Goal: Transaction & Acquisition: Book appointment/travel/reservation

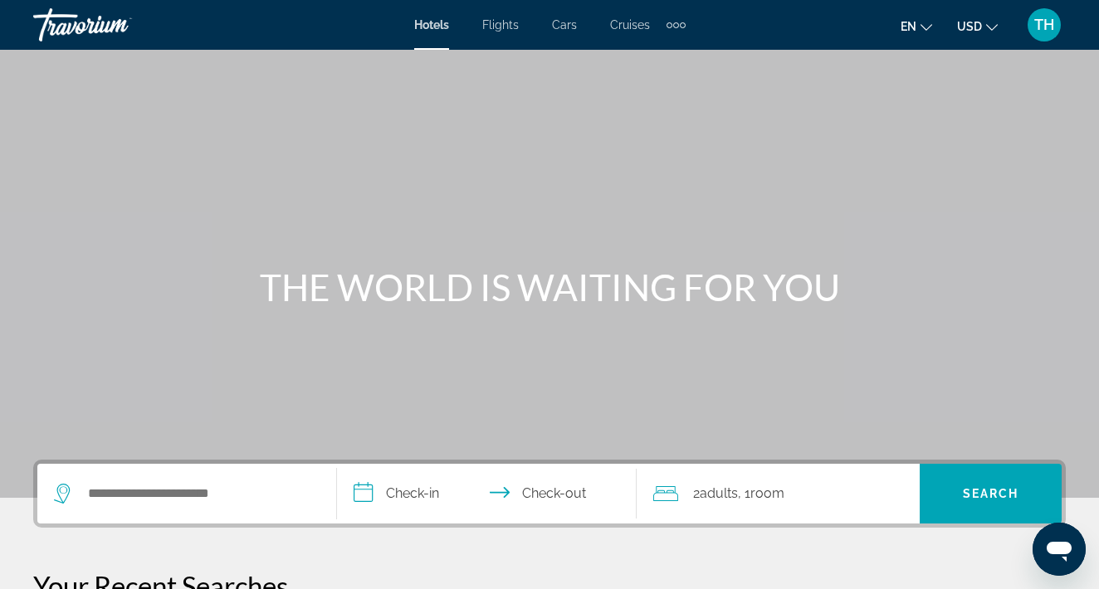
click at [191, 508] on div "Search widget" at bounding box center [187, 494] width 266 height 60
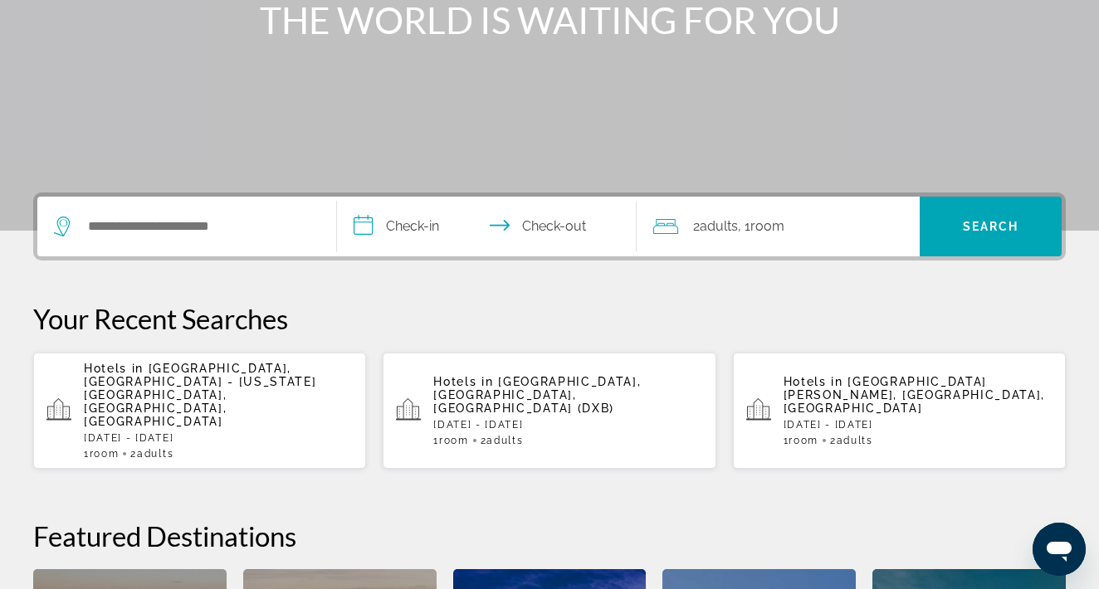
scroll to position [406, 0]
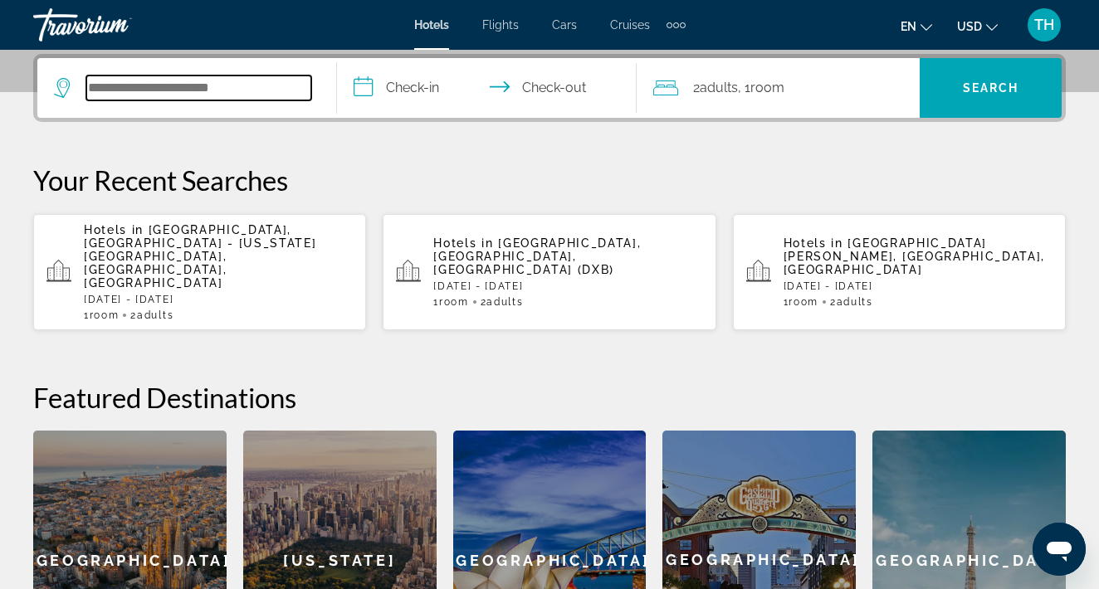
click at [260, 96] on input "Search widget" at bounding box center [198, 88] width 225 height 25
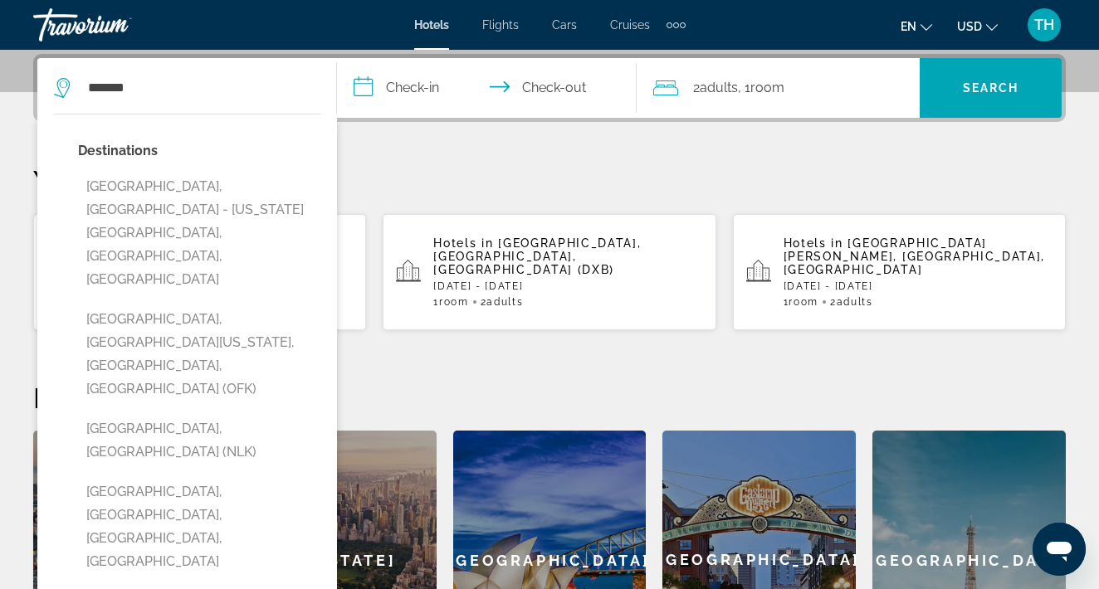
click at [230, 178] on button "[GEOGRAPHIC_DATA], [GEOGRAPHIC_DATA] - [US_STATE][GEOGRAPHIC_DATA], [GEOGRAPHIC…" at bounding box center [199, 233] width 242 height 124
type input "**********"
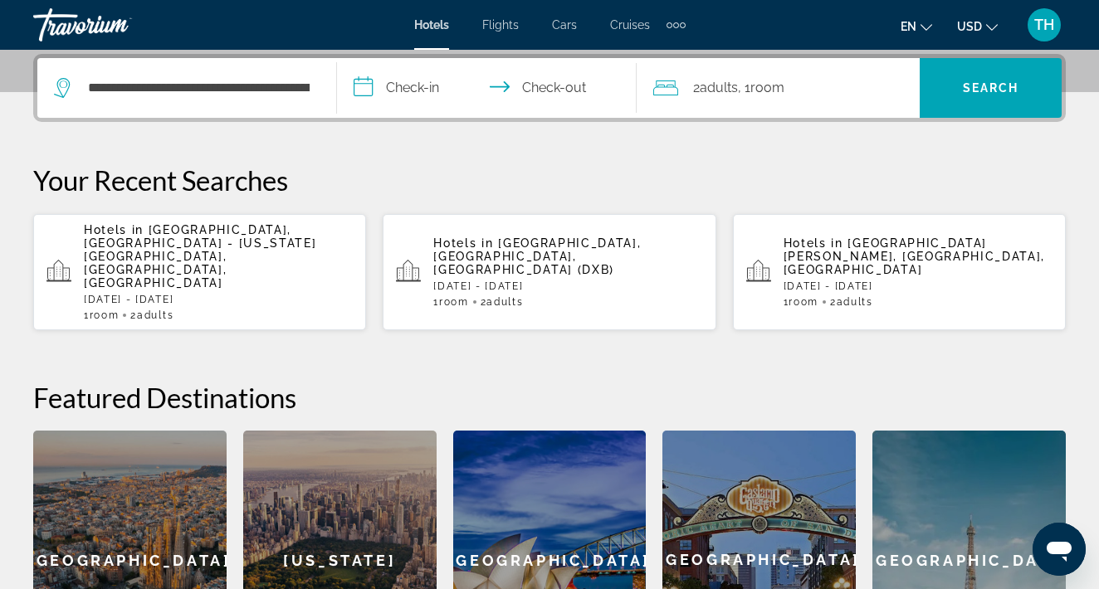
click at [436, 89] on input "**********" at bounding box center [490, 90] width 306 height 65
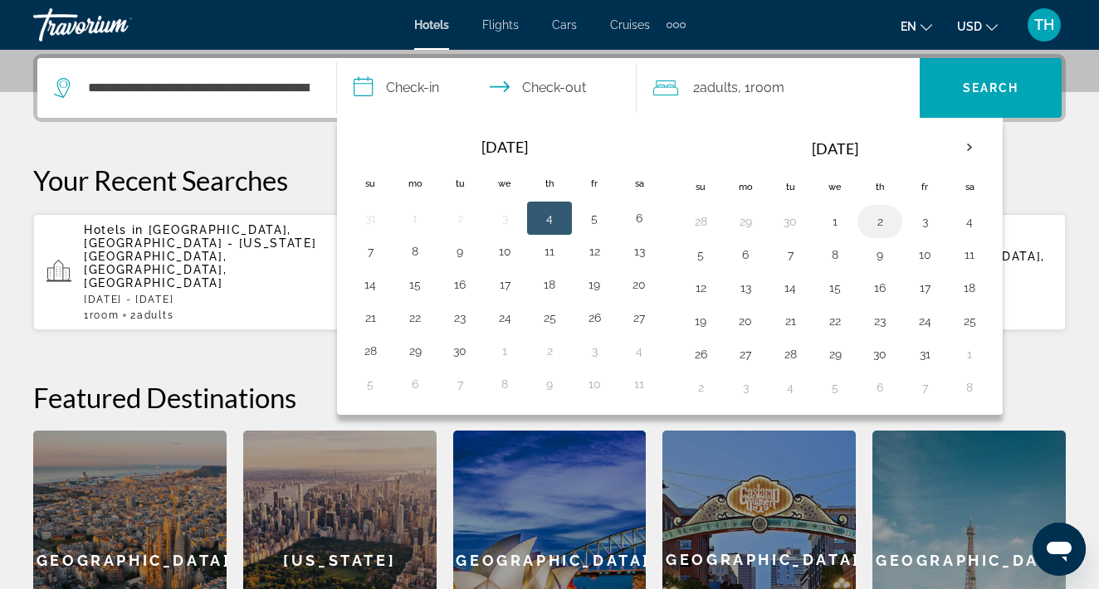
click at [881, 215] on button "2" at bounding box center [879, 221] width 27 height 23
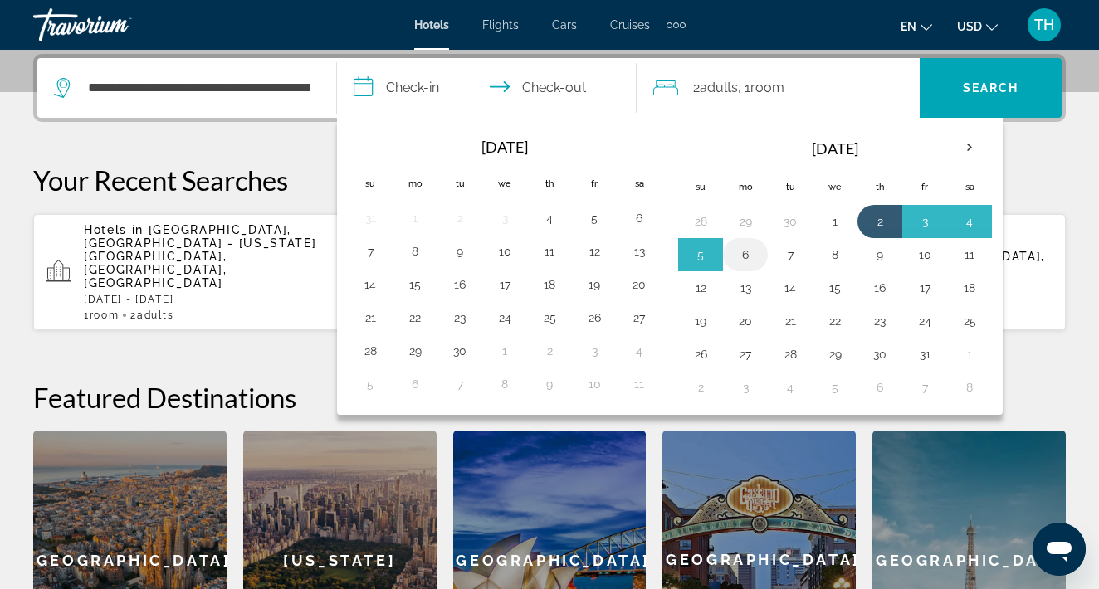
click at [738, 247] on button "6" at bounding box center [745, 254] width 27 height 23
type input "**********"
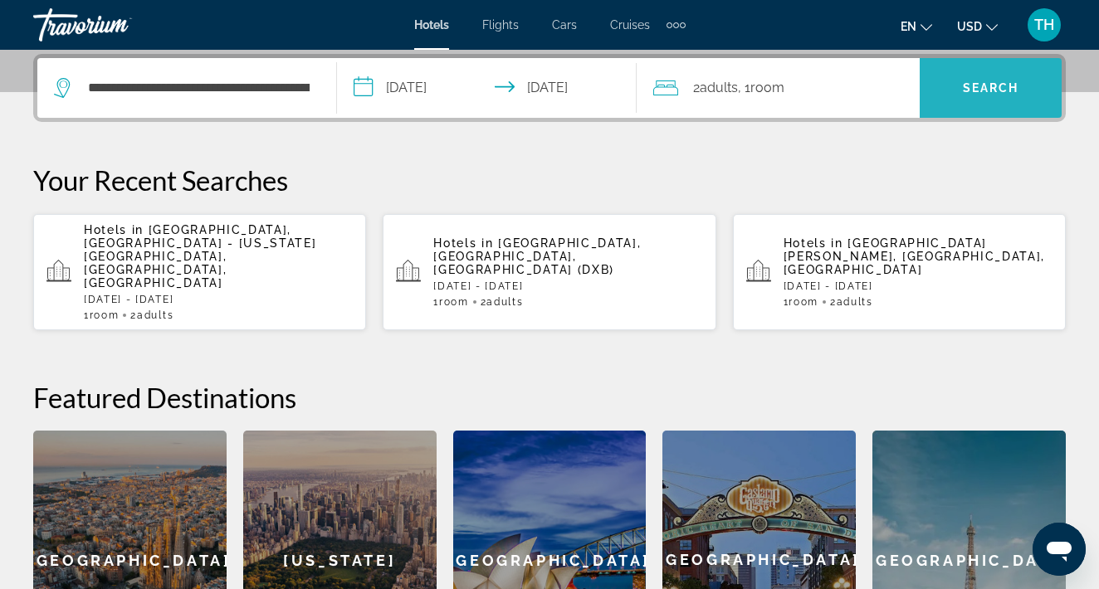
click at [996, 89] on span "Search" at bounding box center [990, 87] width 56 height 13
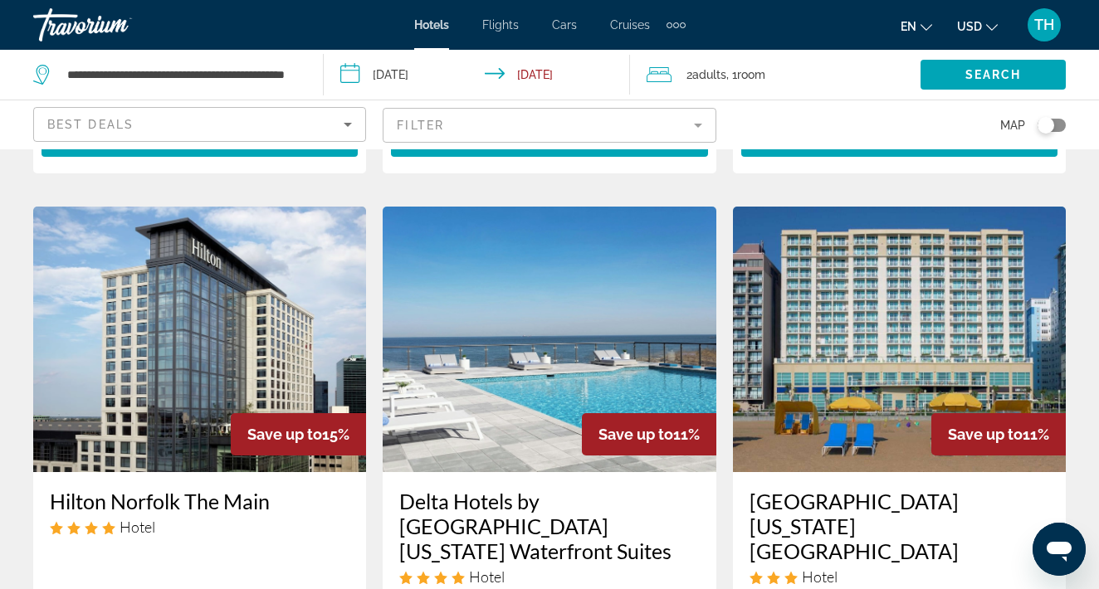
scroll to position [2057, 0]
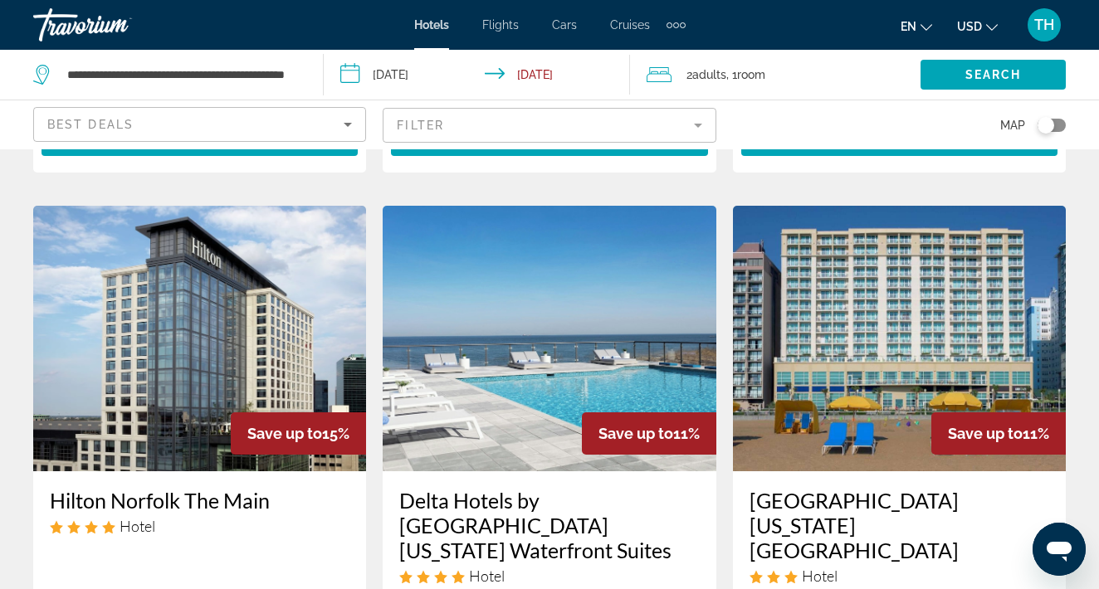
click at [597, 412] on div "Save up to 11%" at bounding box center [649, 433] width 134 height 42
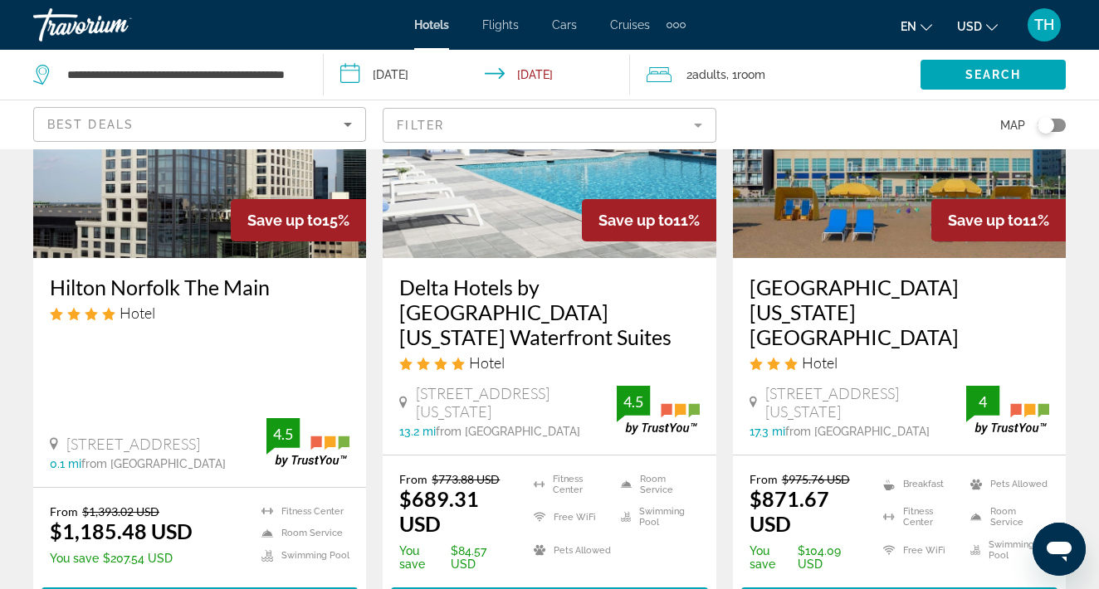
scroll to position [2326, 0]
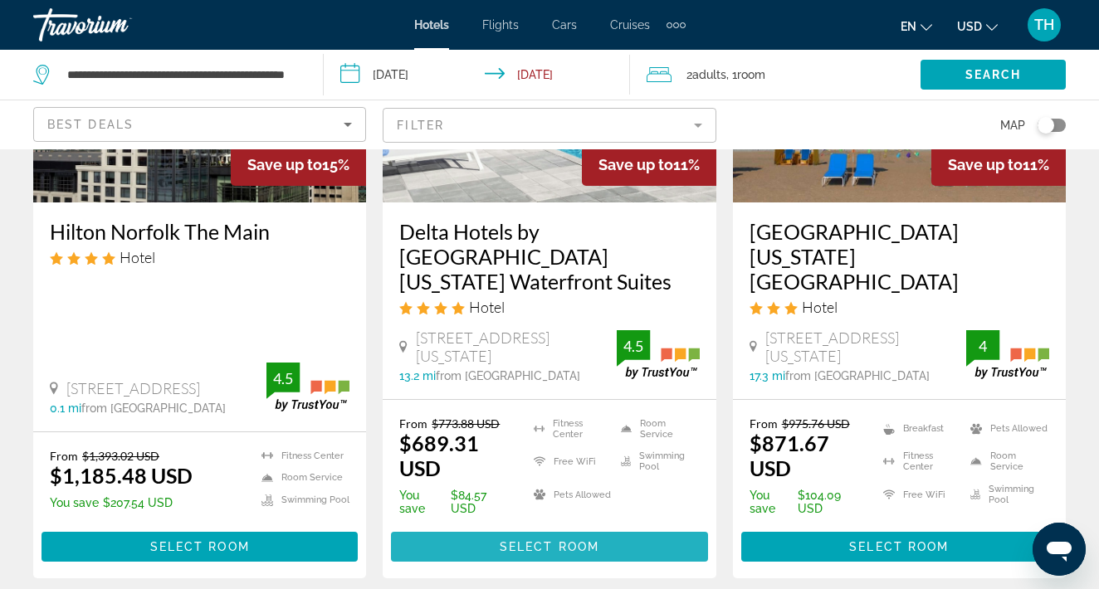
click at [588, 540] on span "Select Room" at bounding box center [549, 546] width 100 height 13
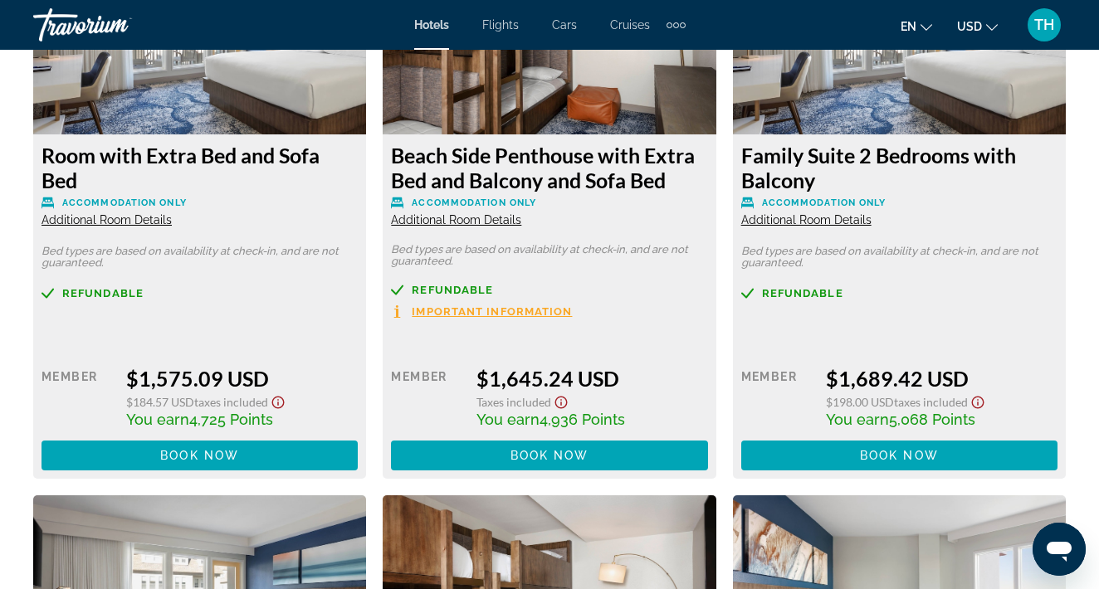
scroll to position [8591, 0]
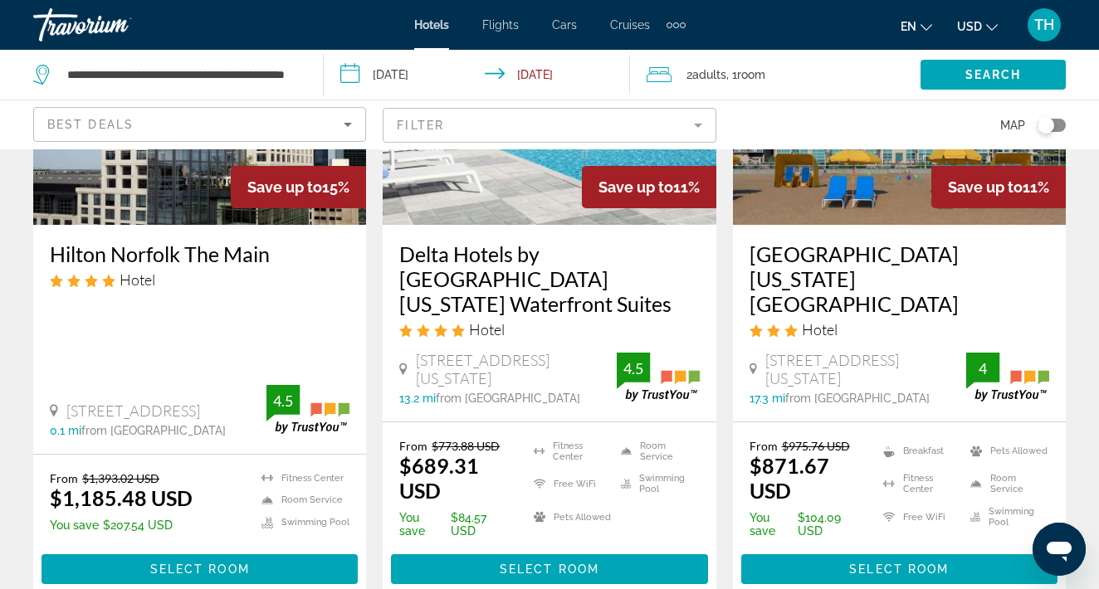
scroll to position [2312, 0]
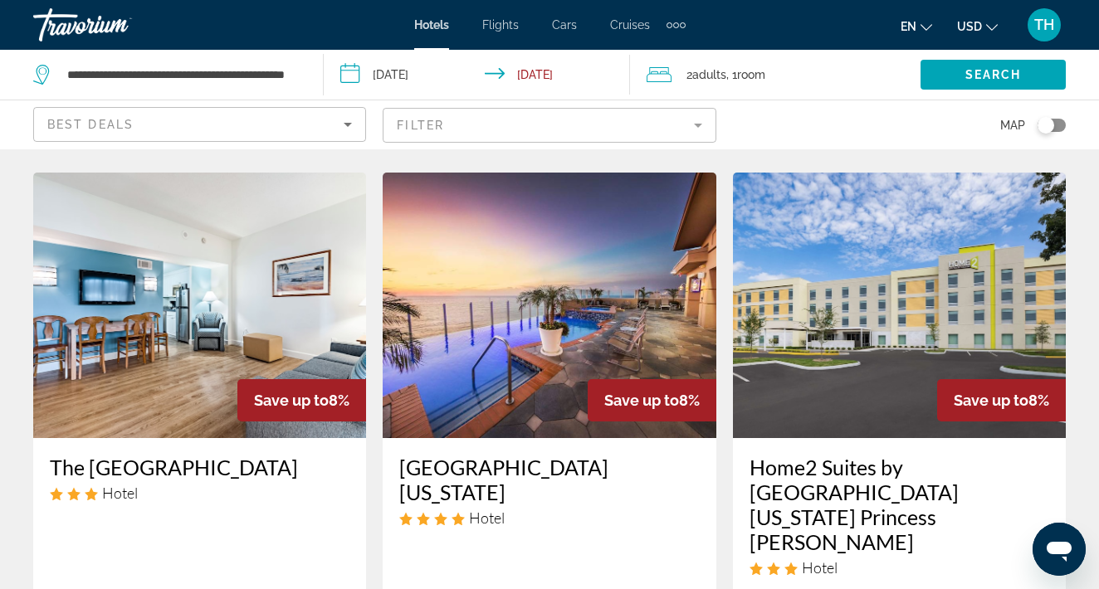
scroll to position [684, 0]
click at [281, 354] on img "Main content" at bounding box center [199, 306] width 333 height 266
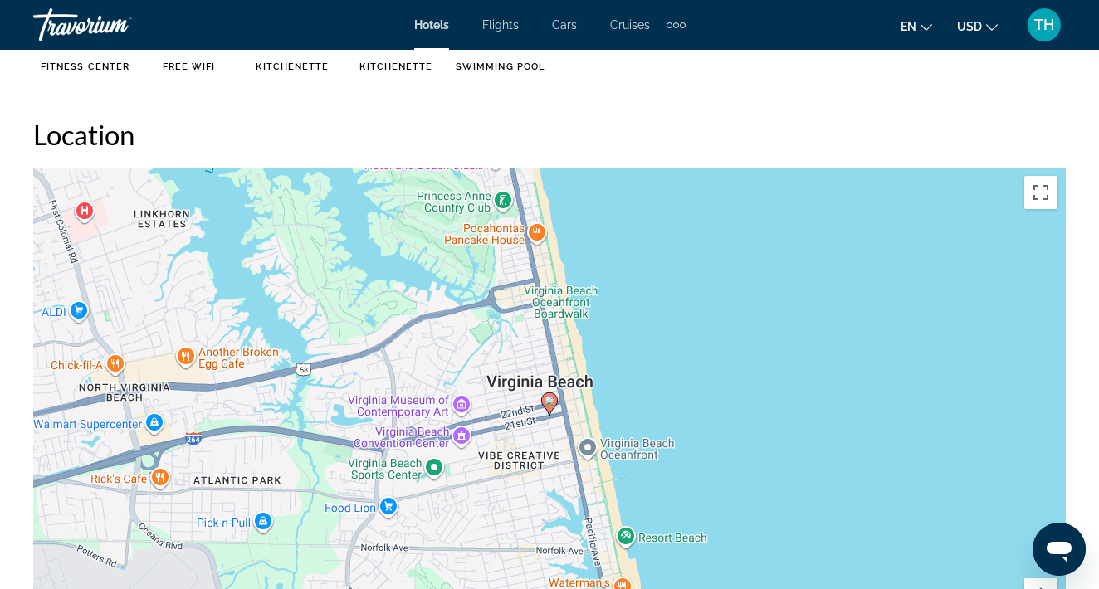
scroll to position [1444, 0]
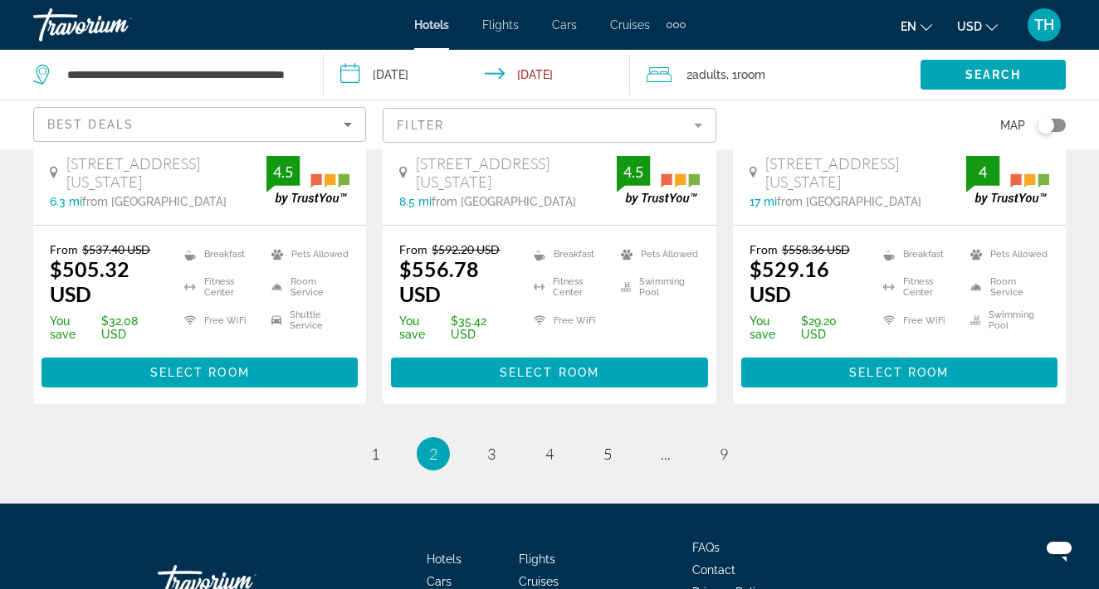
scroll to position [2471, 0]
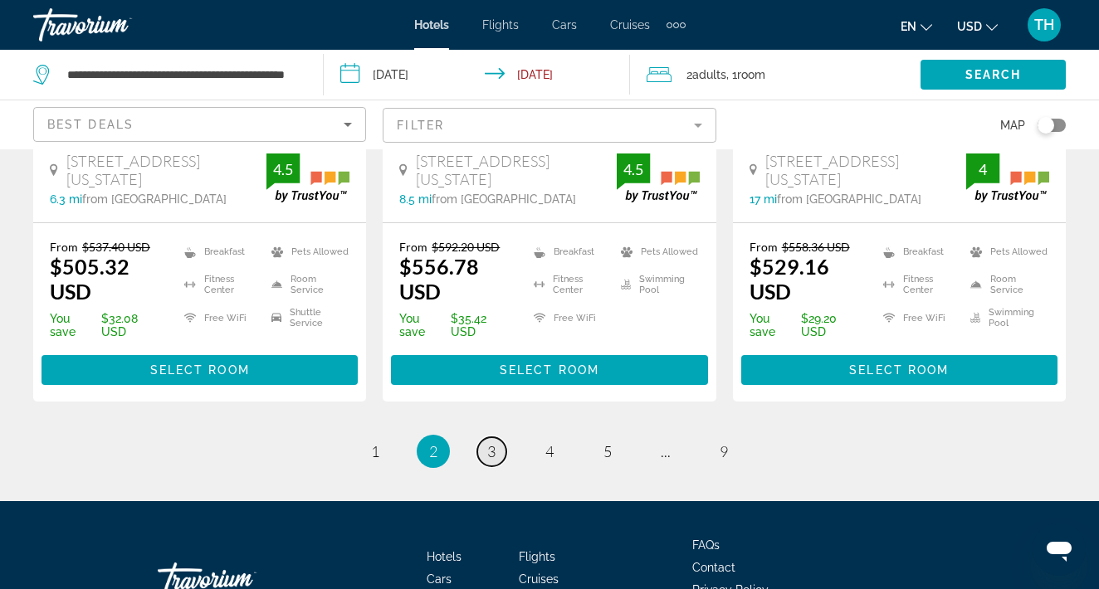
drag, startPoint x: 492, startPoint y: 352, endPoint x: 489, endPoint y: 343, distance: 8.9
click at [489, 442] on span "3" at bounding box center [491, 451] width 8 height 18
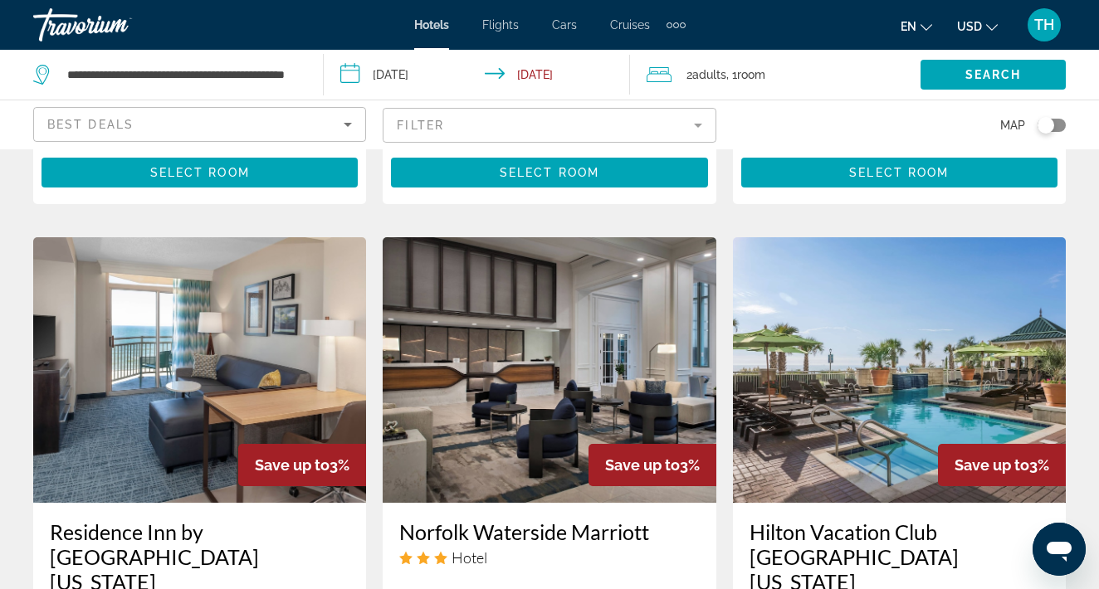
scroll to position [2004, 0]
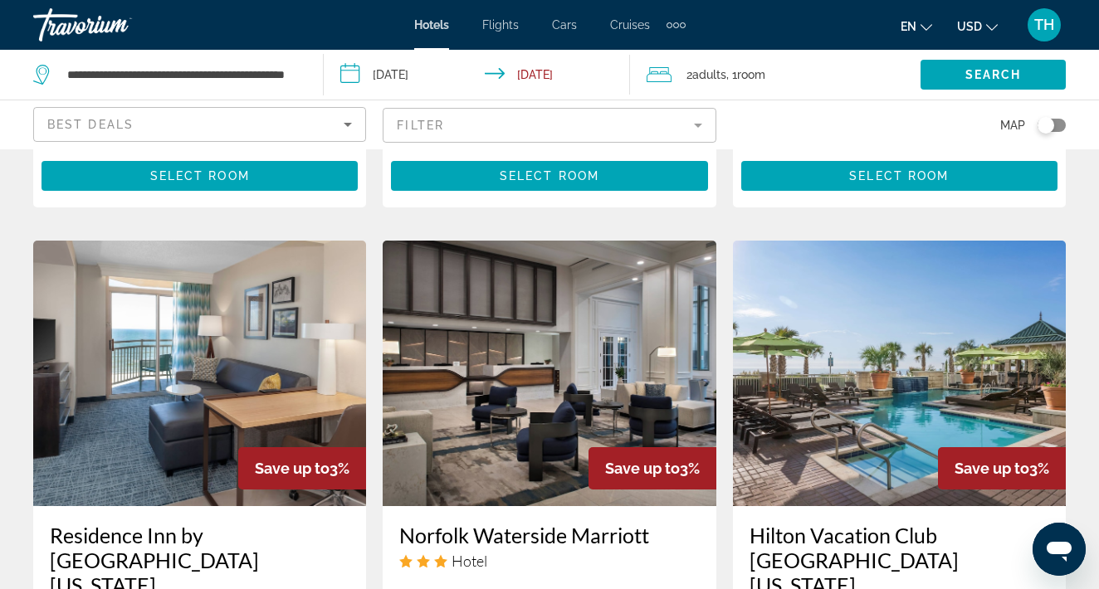
click at [502, 353] on img "Main content" at bounding box center [548, 374] width 333 height 266
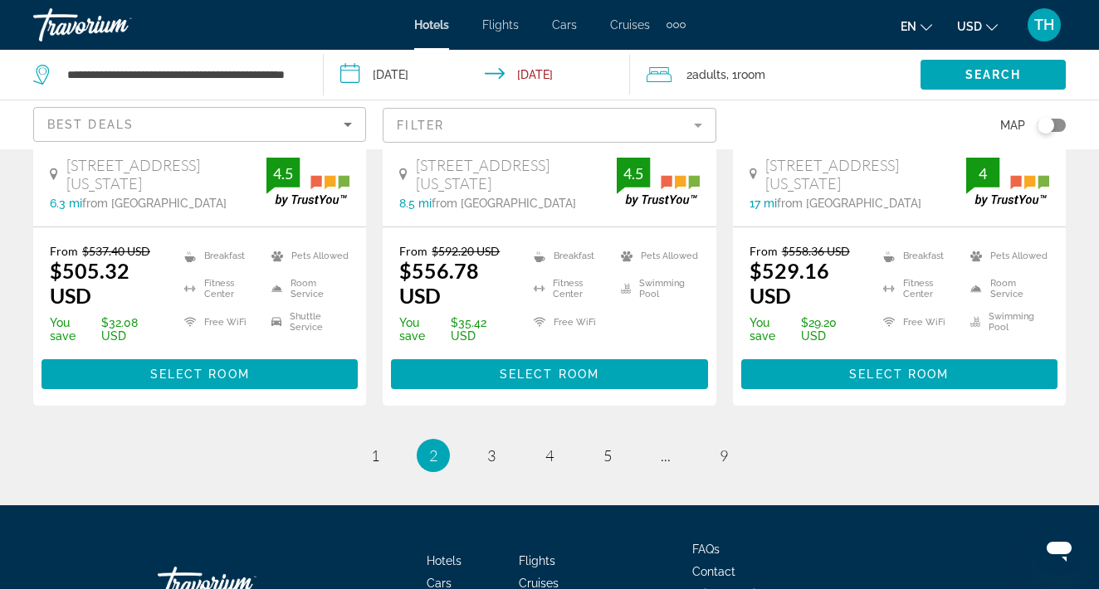
scroll to position [2423, 0]
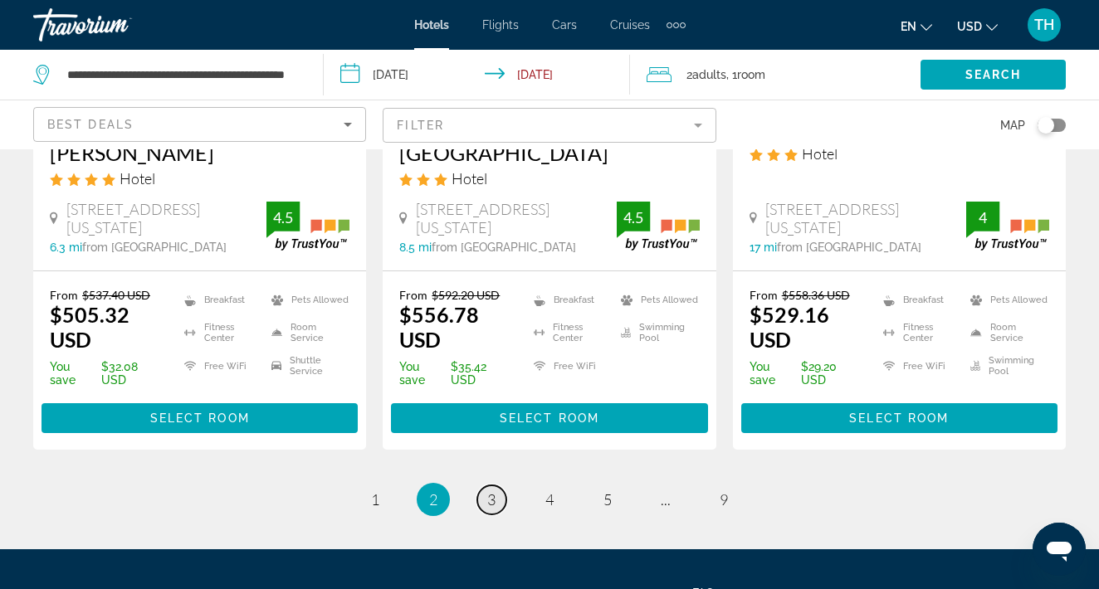
click at [487, 490] on span "3" at bounding box center [491, 499] width 8 height 18
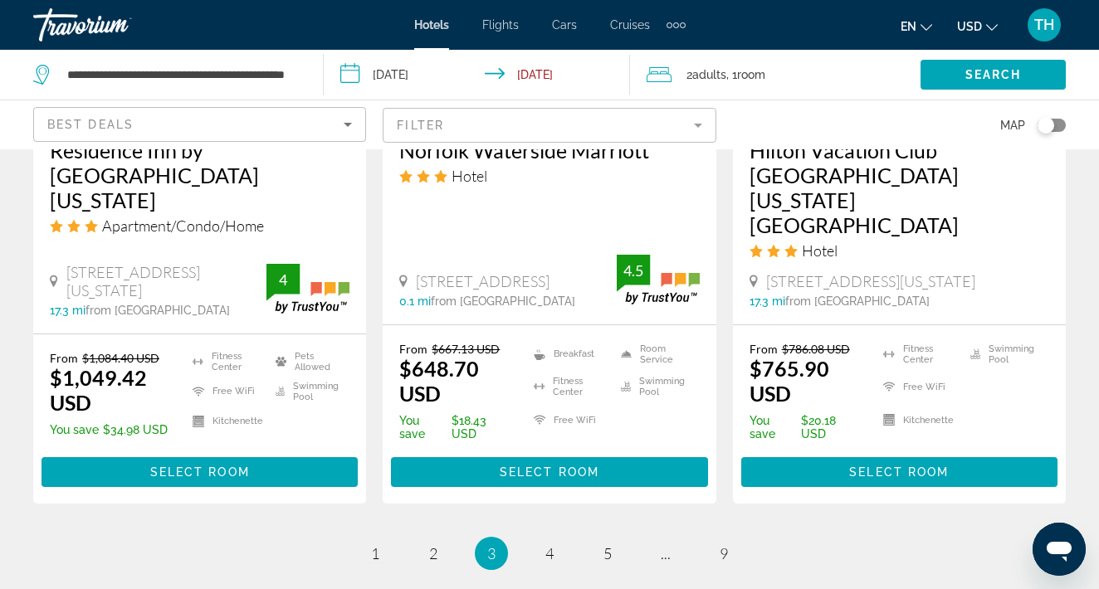
scroll to position [2390, 0]
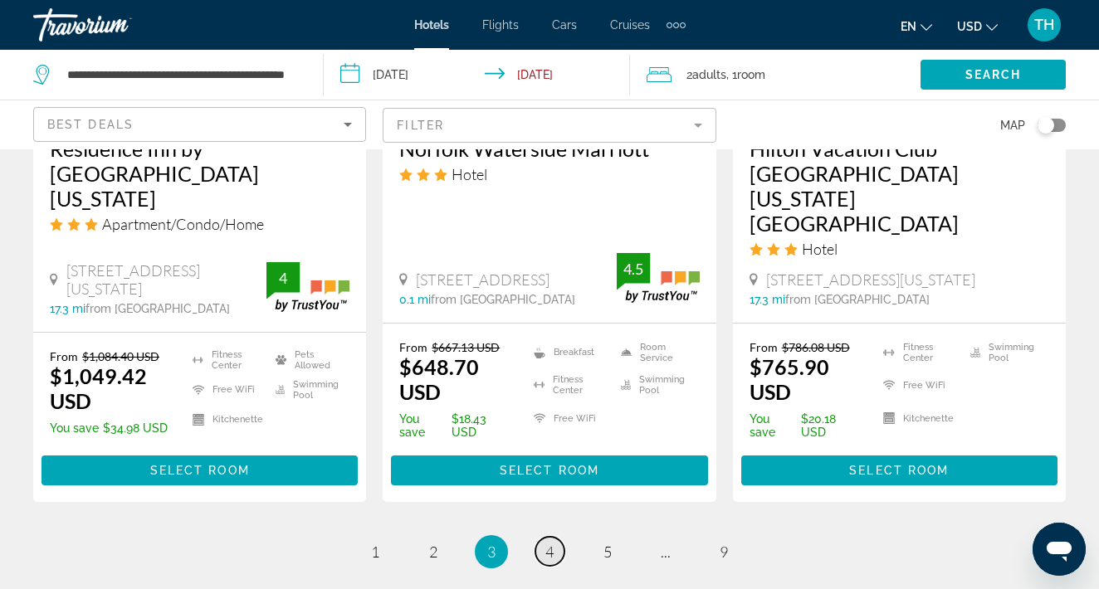
click at [550, 543] on span "4" at bounding box center [549, 552] width 8 height 18
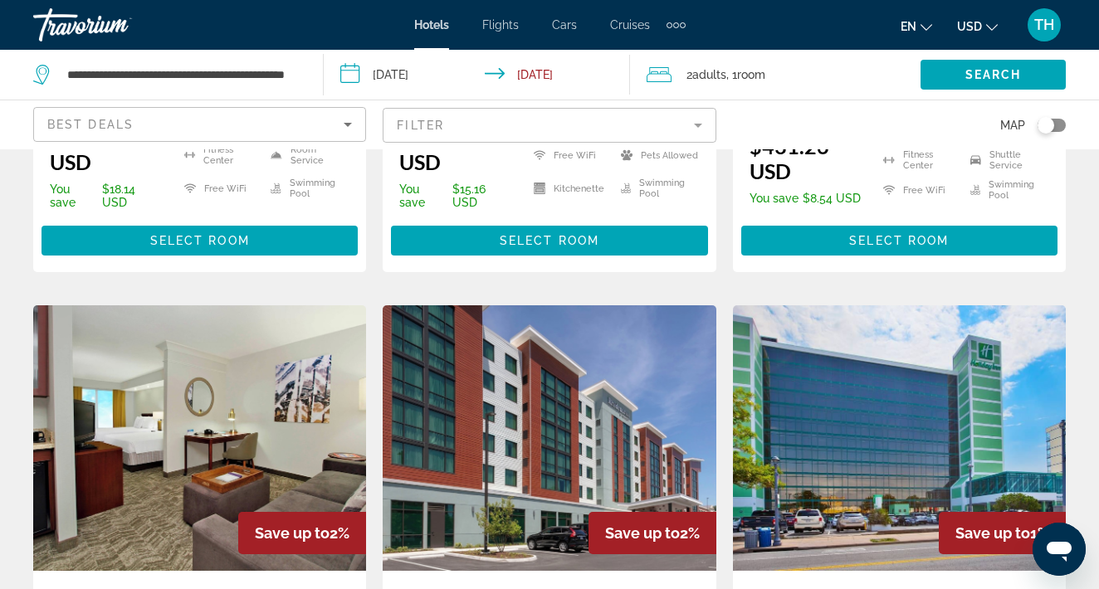
scroll to position [1925, 0]
click at [564, 378] on img "Main content" at bounding box center [548, 438] width 333 height 266
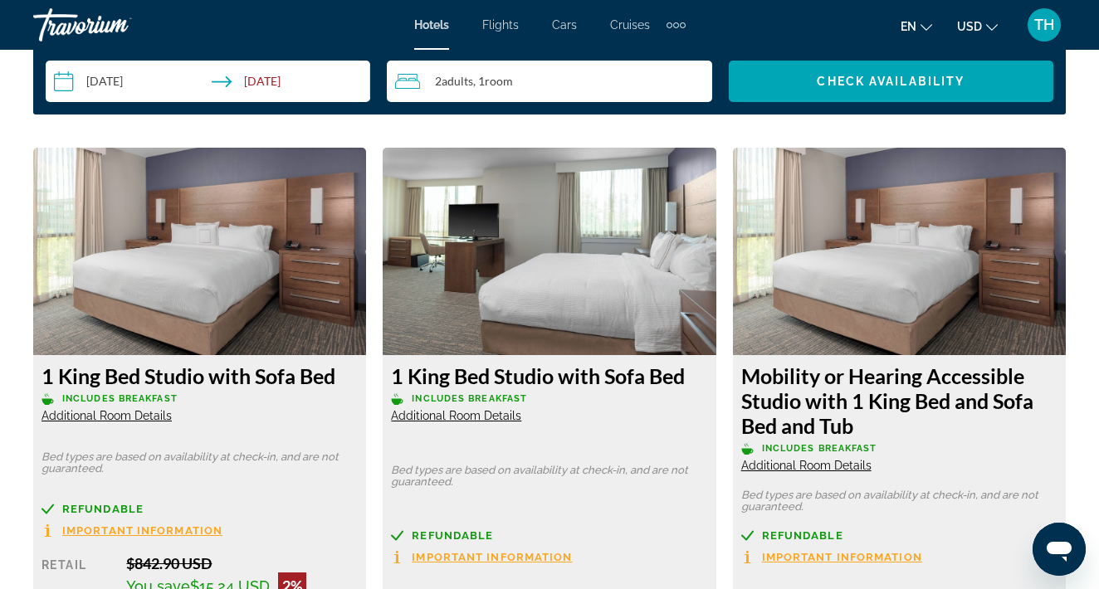
scroll to position [2216, 0]
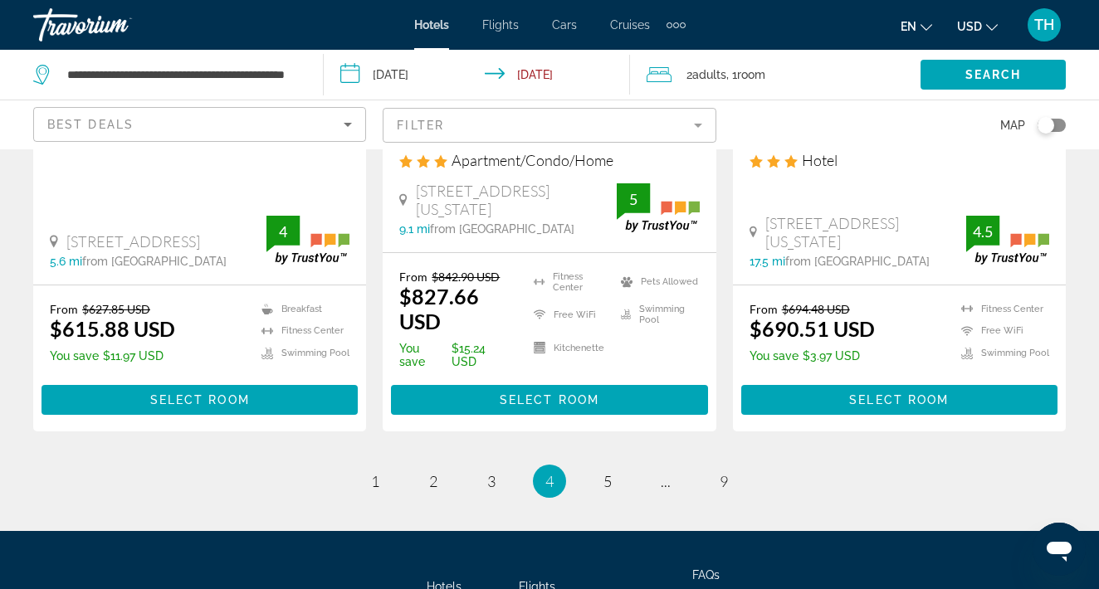
scroll to position [2437, 0]
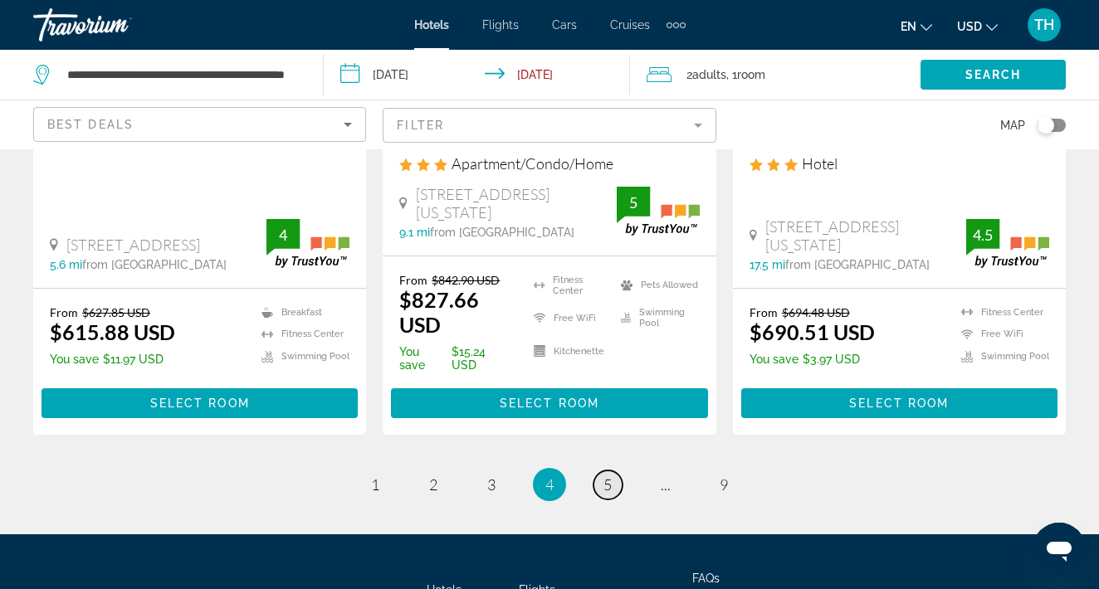
click at [605, 475] on span "5" at bounding box center [607, 484] width 8 height 18
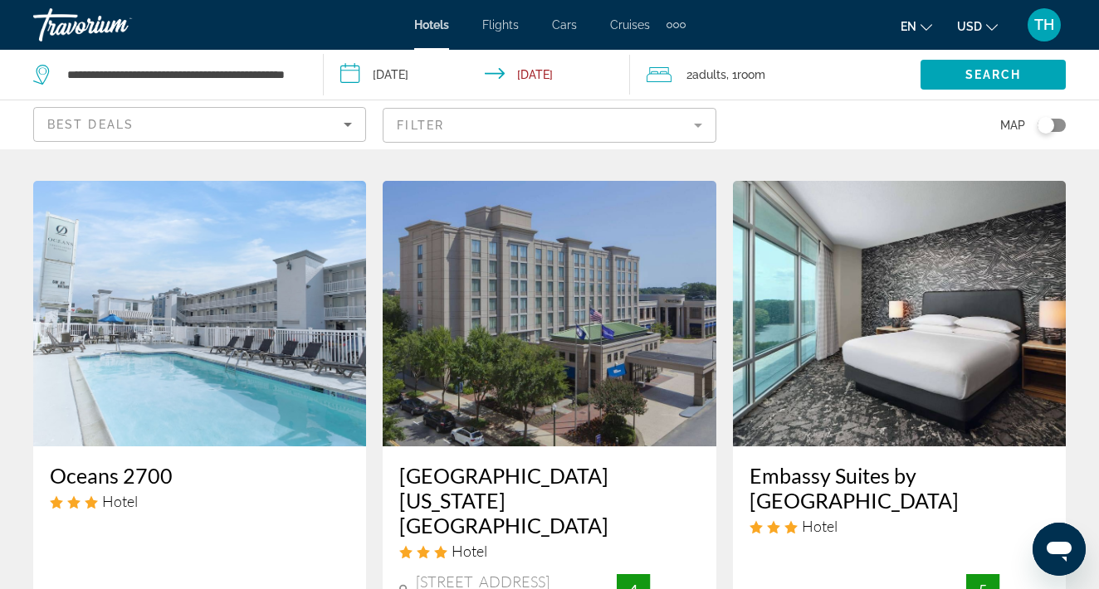
scroll to position [1980, 0]
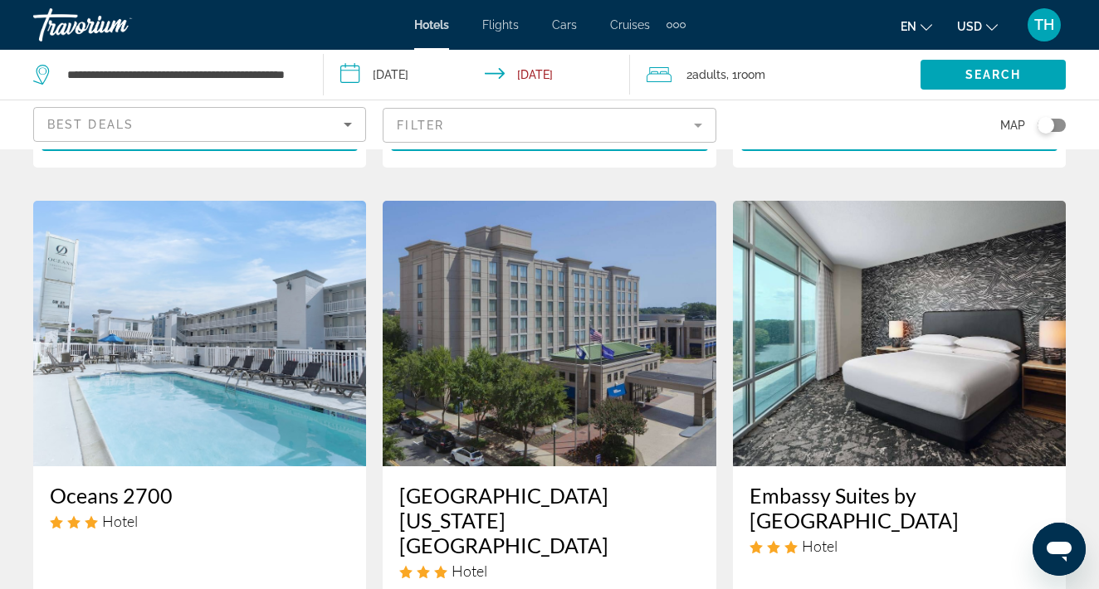
click at [611, 364] on img "Main content" at bounding box center [548, 334] width 333 height 266
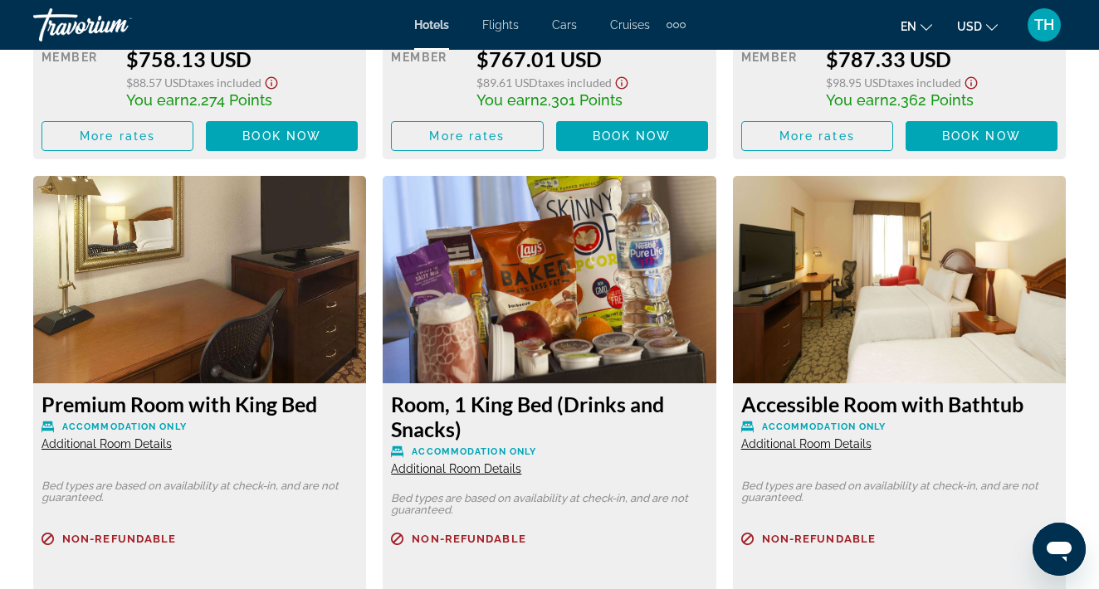
scroll to position [3914, 0]
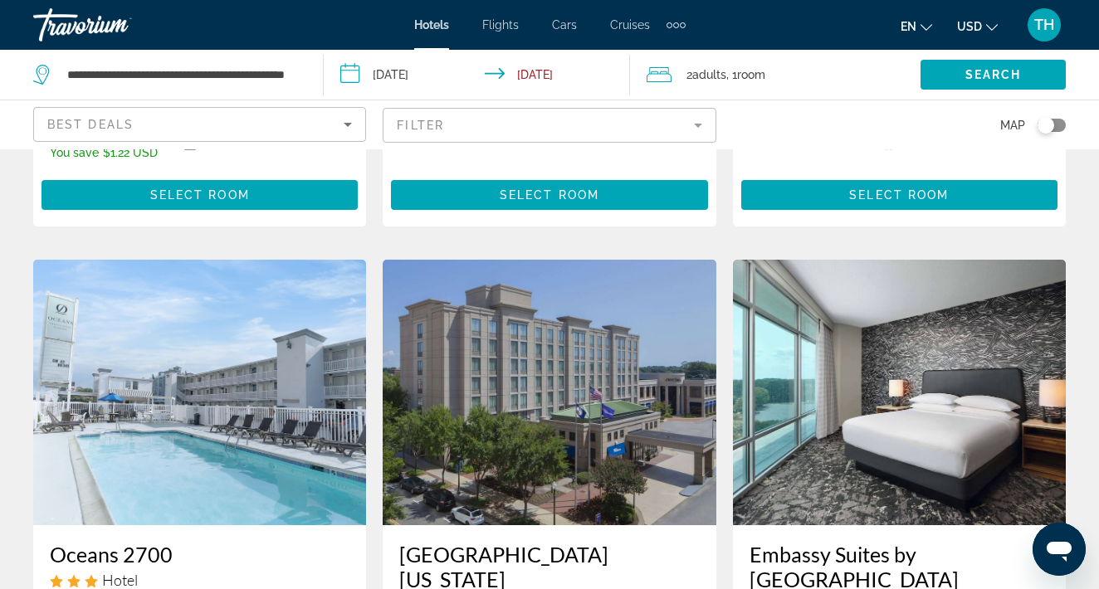
scroll to position [1927, 0]
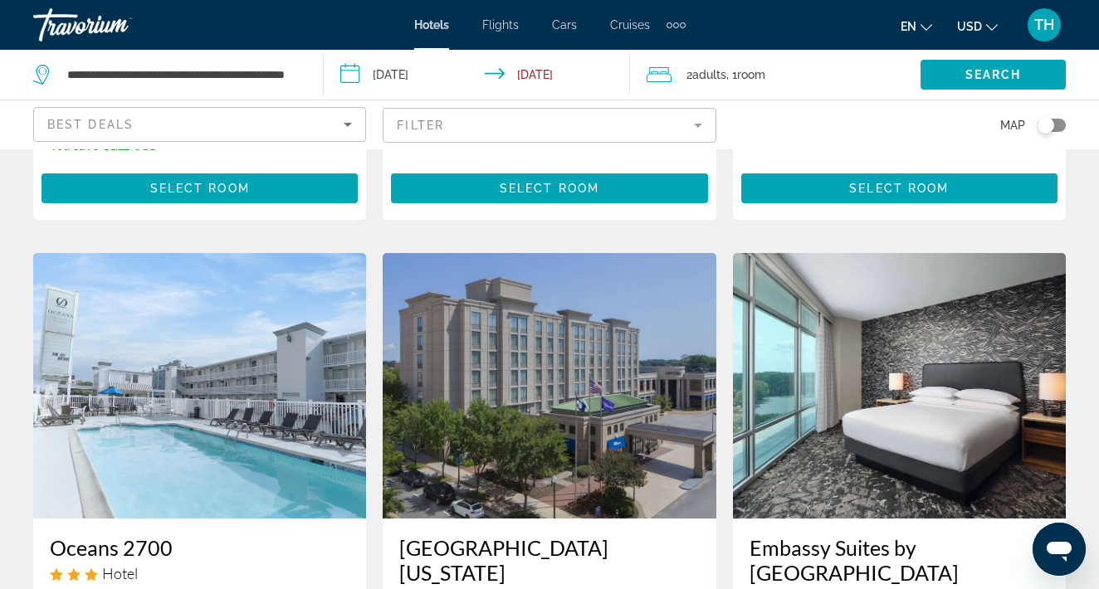
click at [894, 384] on img "Main content" at bounding box center [899, 386] width 333 height 266
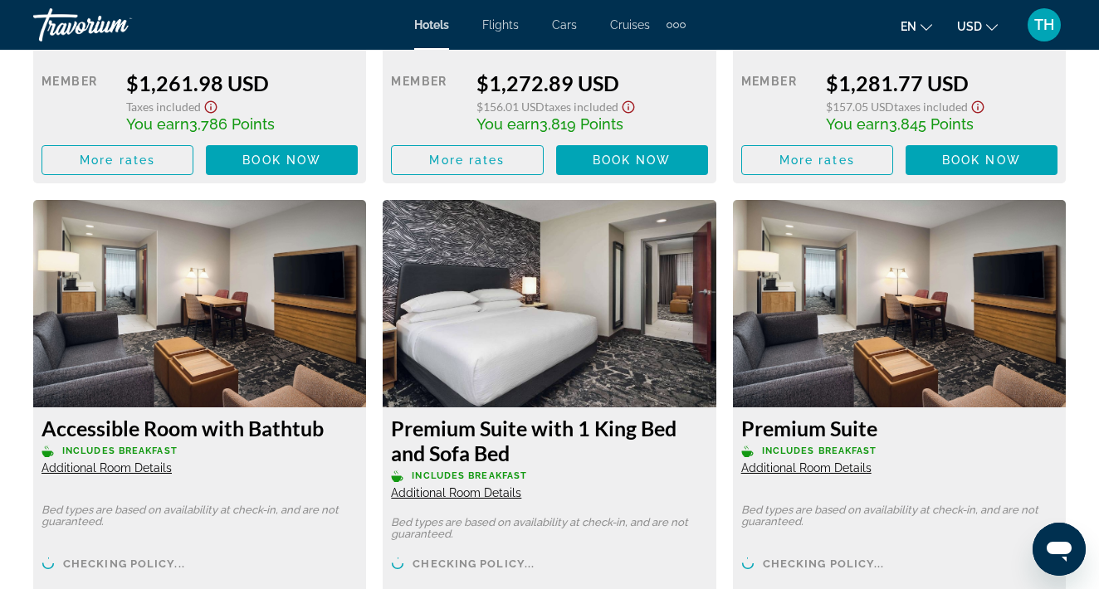
scroll to position [5814, 0]
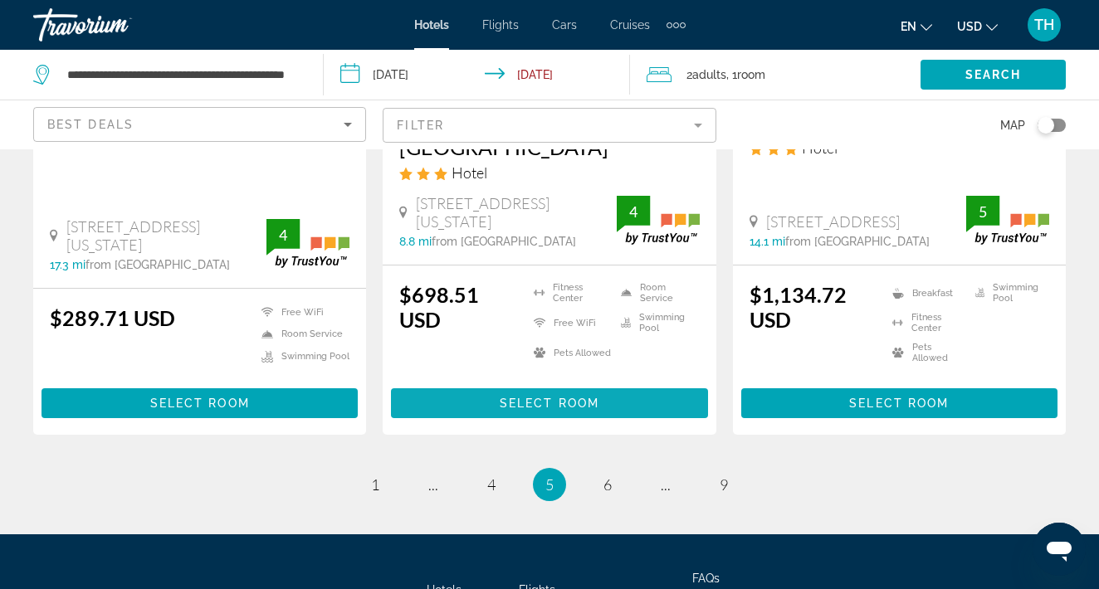
scroll to position [2397, 0]
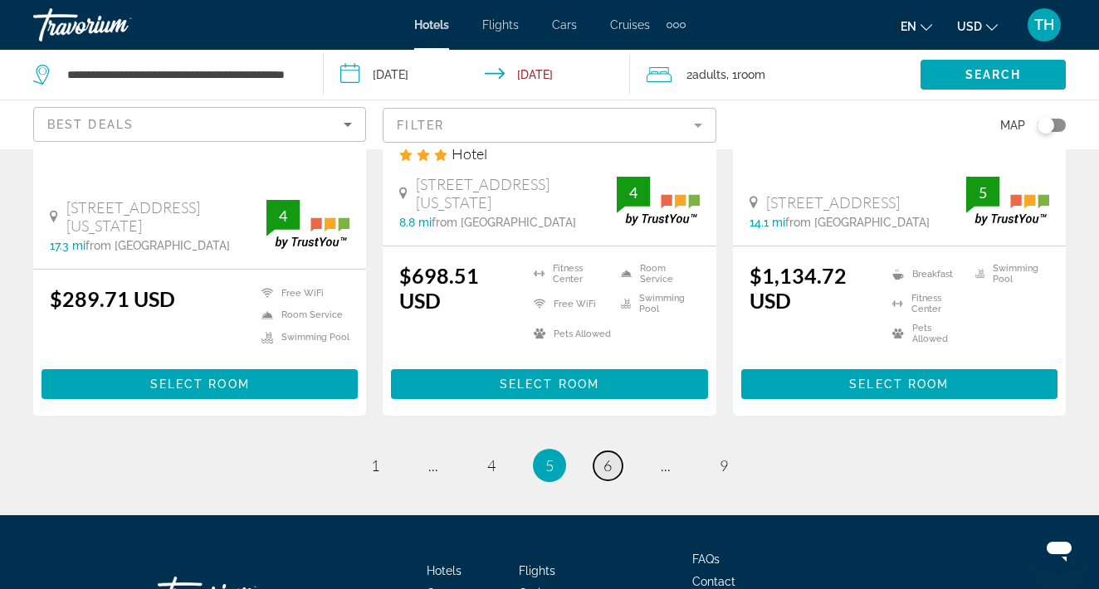
click at [605, 456] on span "6" at bounding box center [607, 465] width 8 height 18
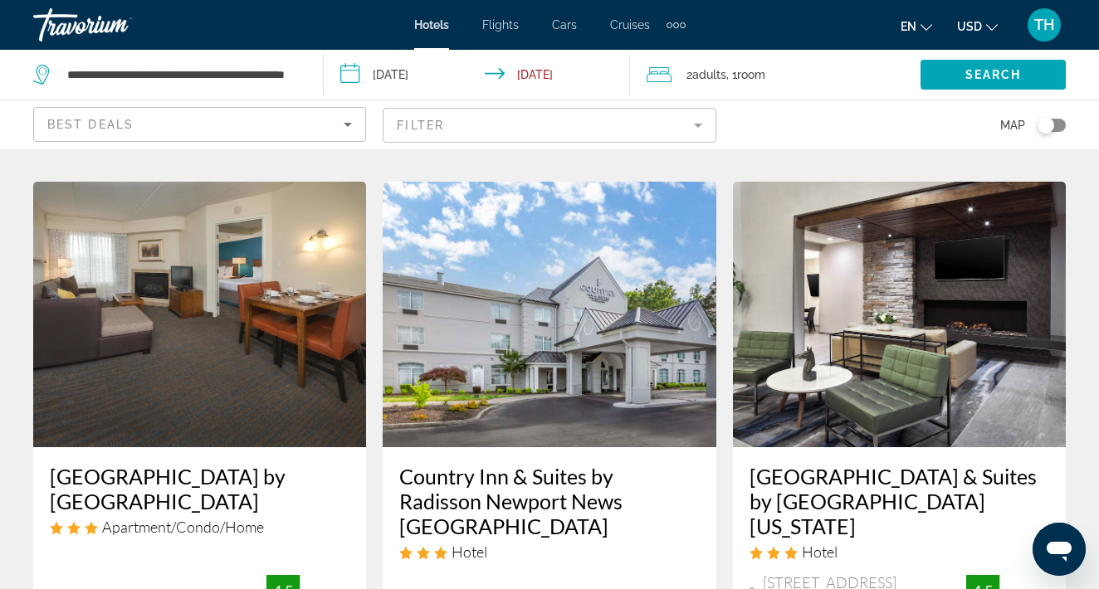
scroll to position [697, 0]
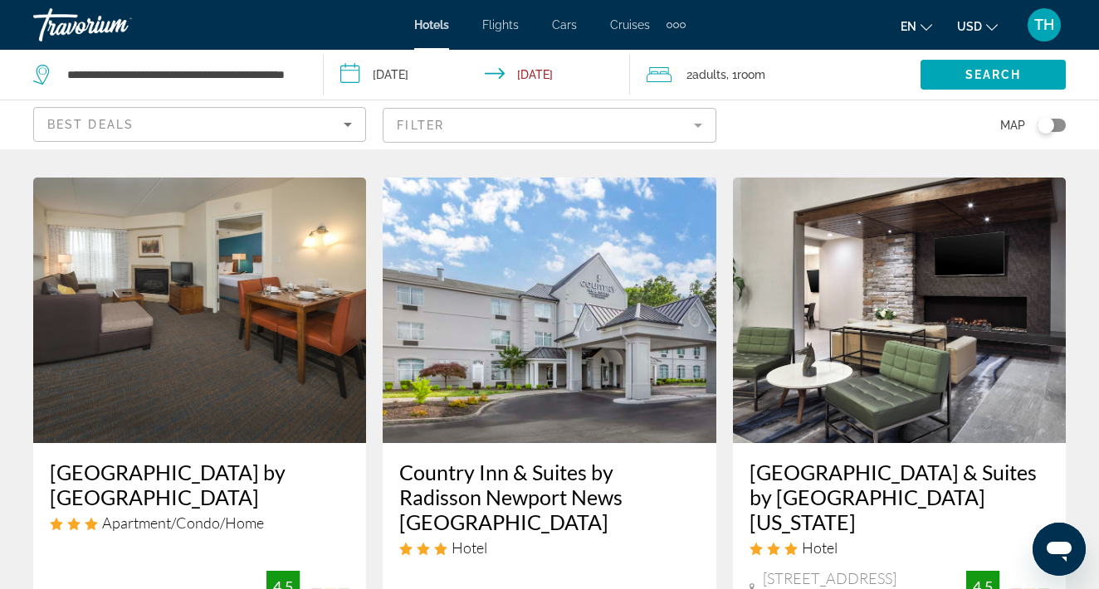
click at [816, 264] on img "Main content" at bounding box center [899, 311] width 333 height 266
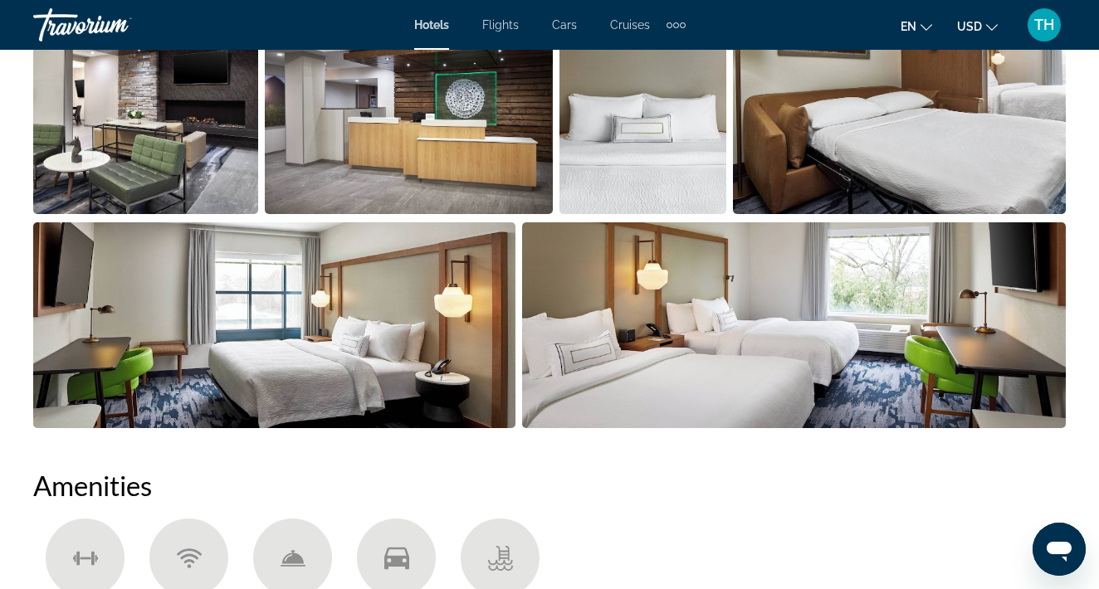
scroll to position [1026, 0]
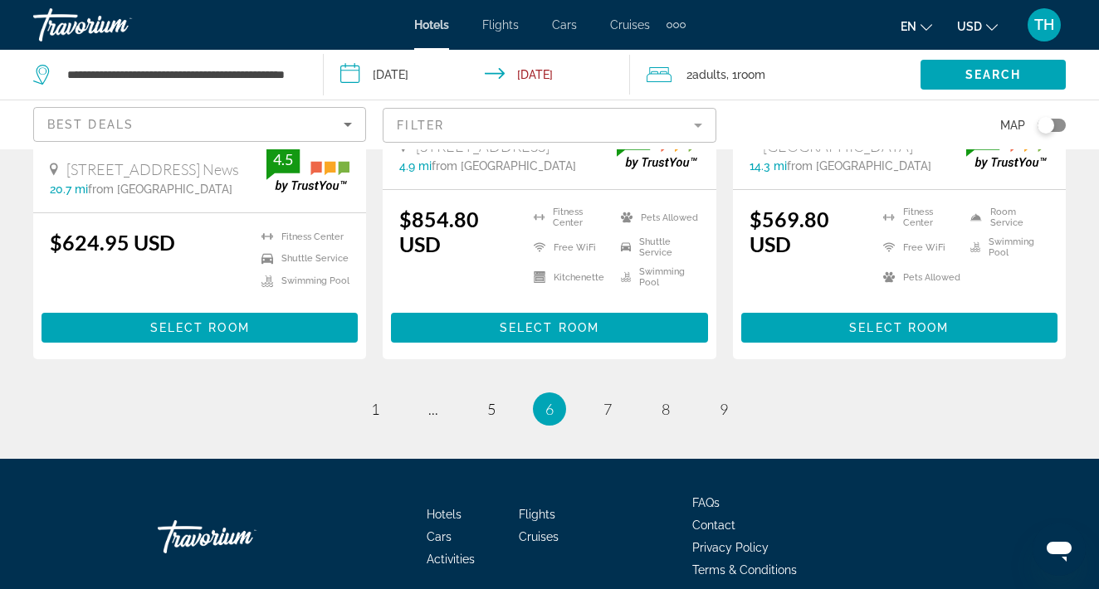
scroll to position [2453, 0]
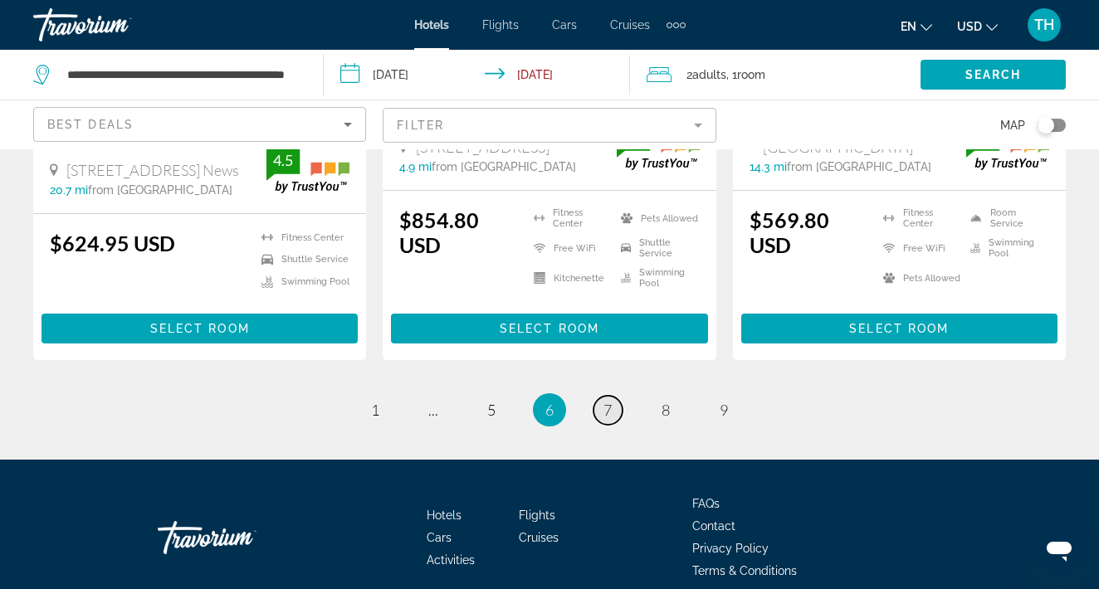
click at [599, 396] on link "page 7" at bounding box center [607, 410] width 29 height 29
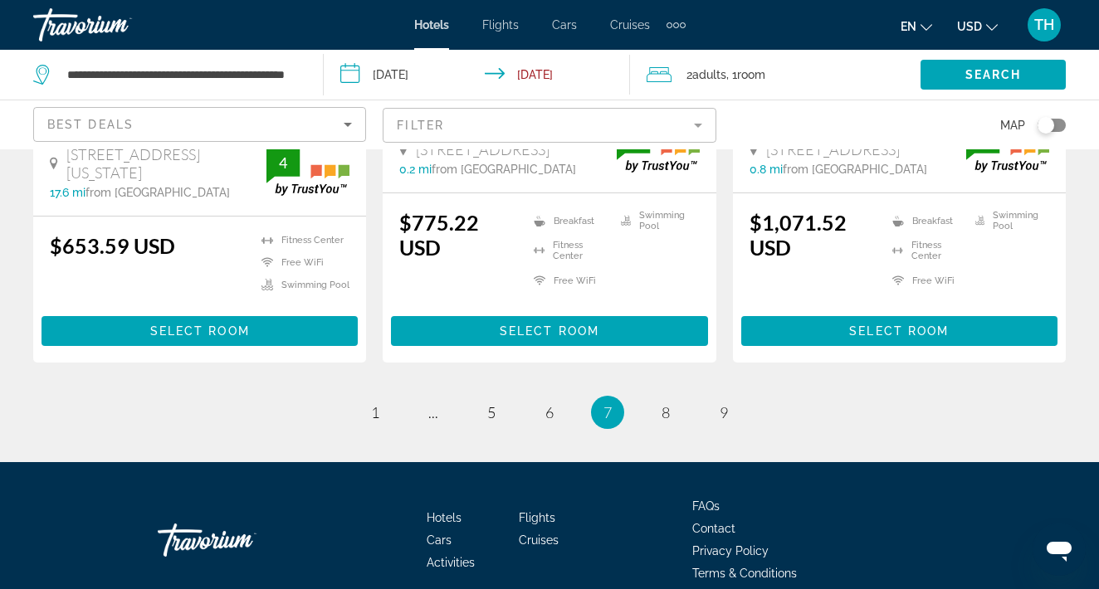
scroll to position [2448, 0]
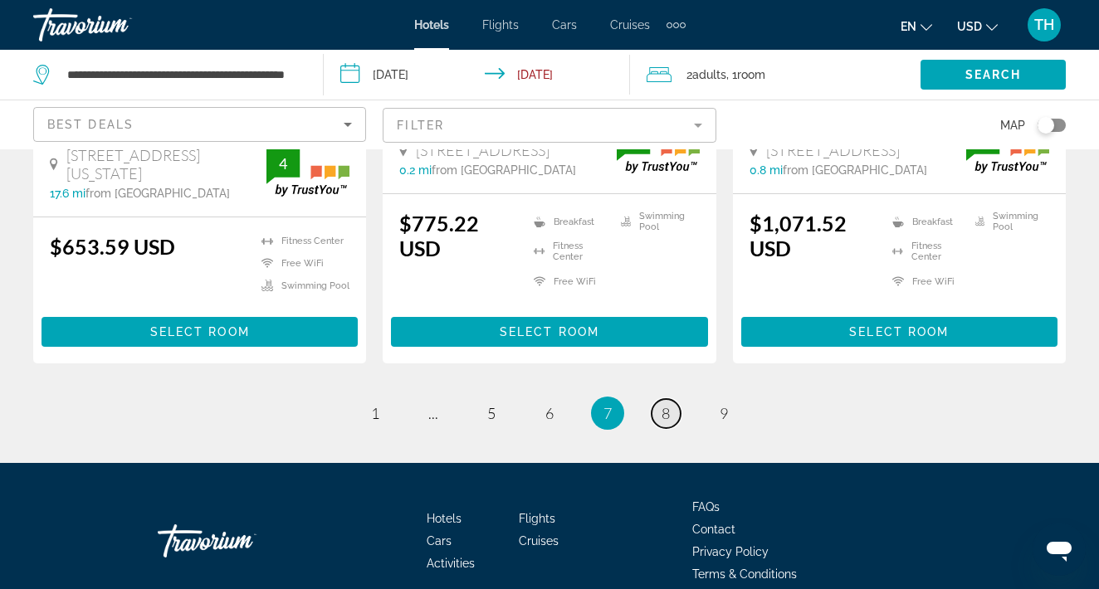
click at [666, 404] on span "8" at bounding box center [665, 413] width 8 height 18
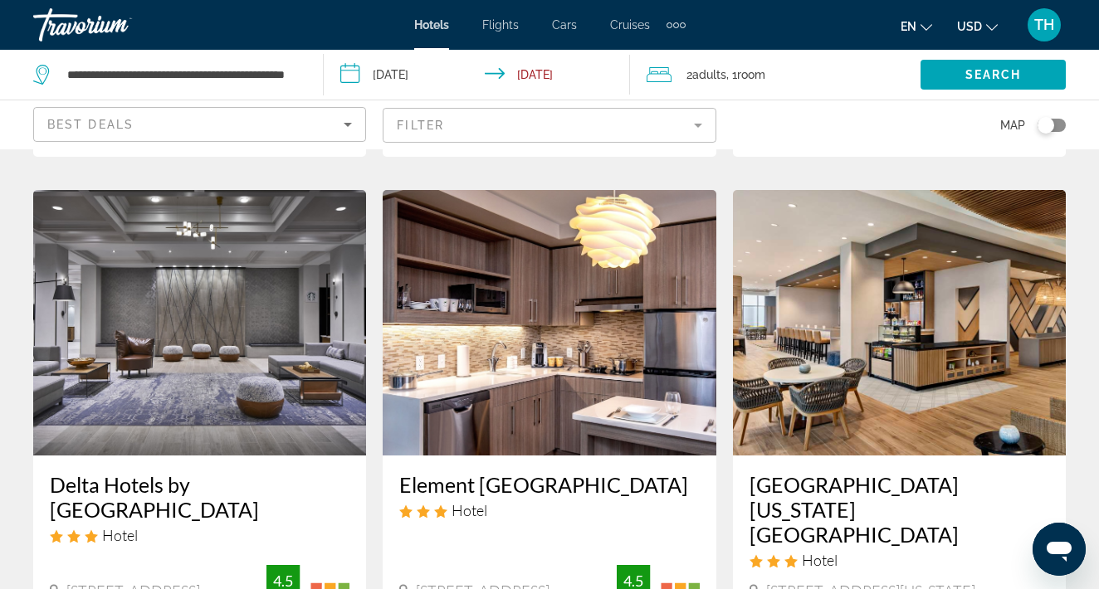
scroll to position [658, 0]
click at [814, 415] on img "Main content" at bounding box center [899, 323] width 333 height 266
